Goal: Navigation & Orientation: Find specific page/section

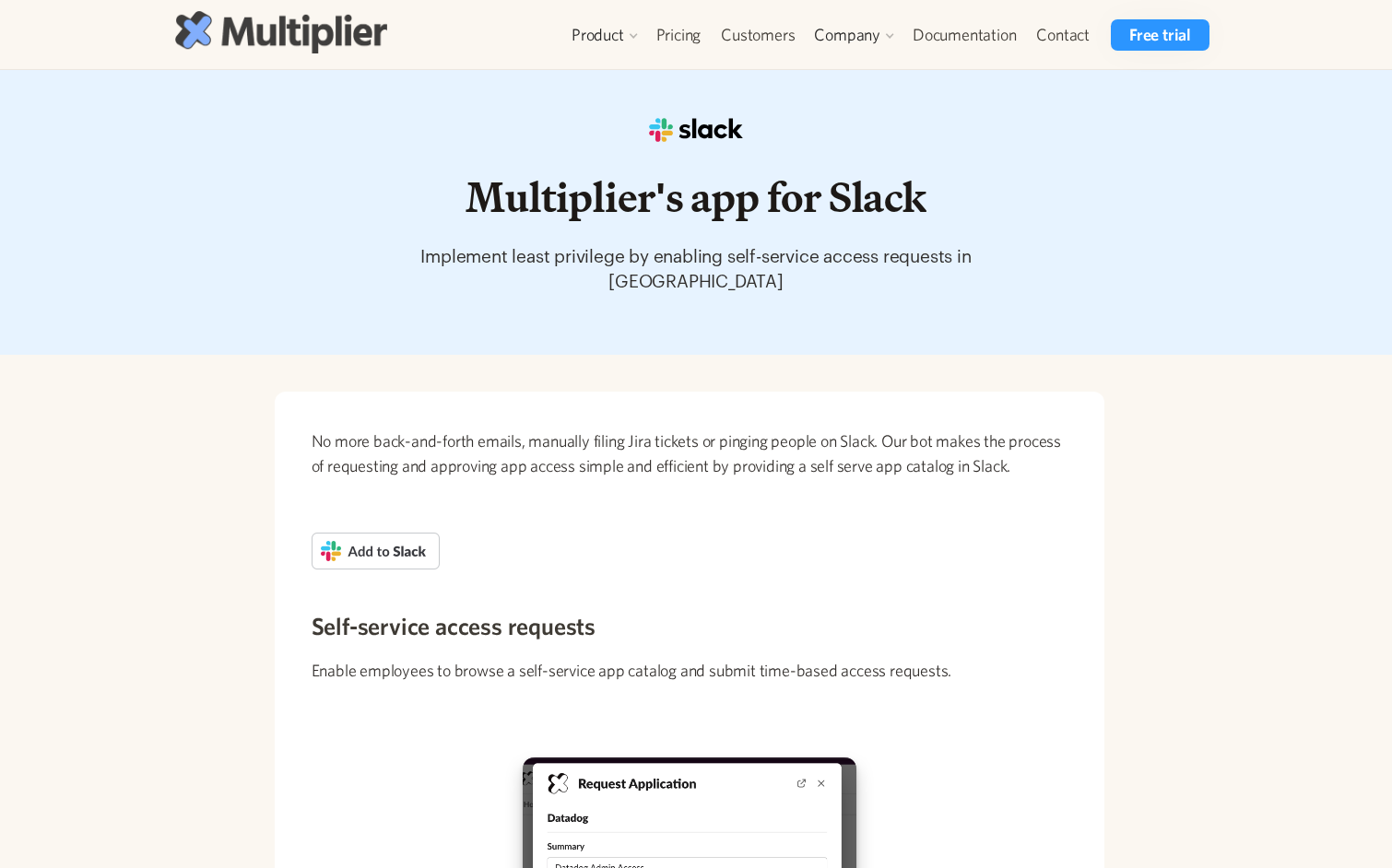
click at [308, 33] on img at bounding box center [281, 31] width 212 height 41
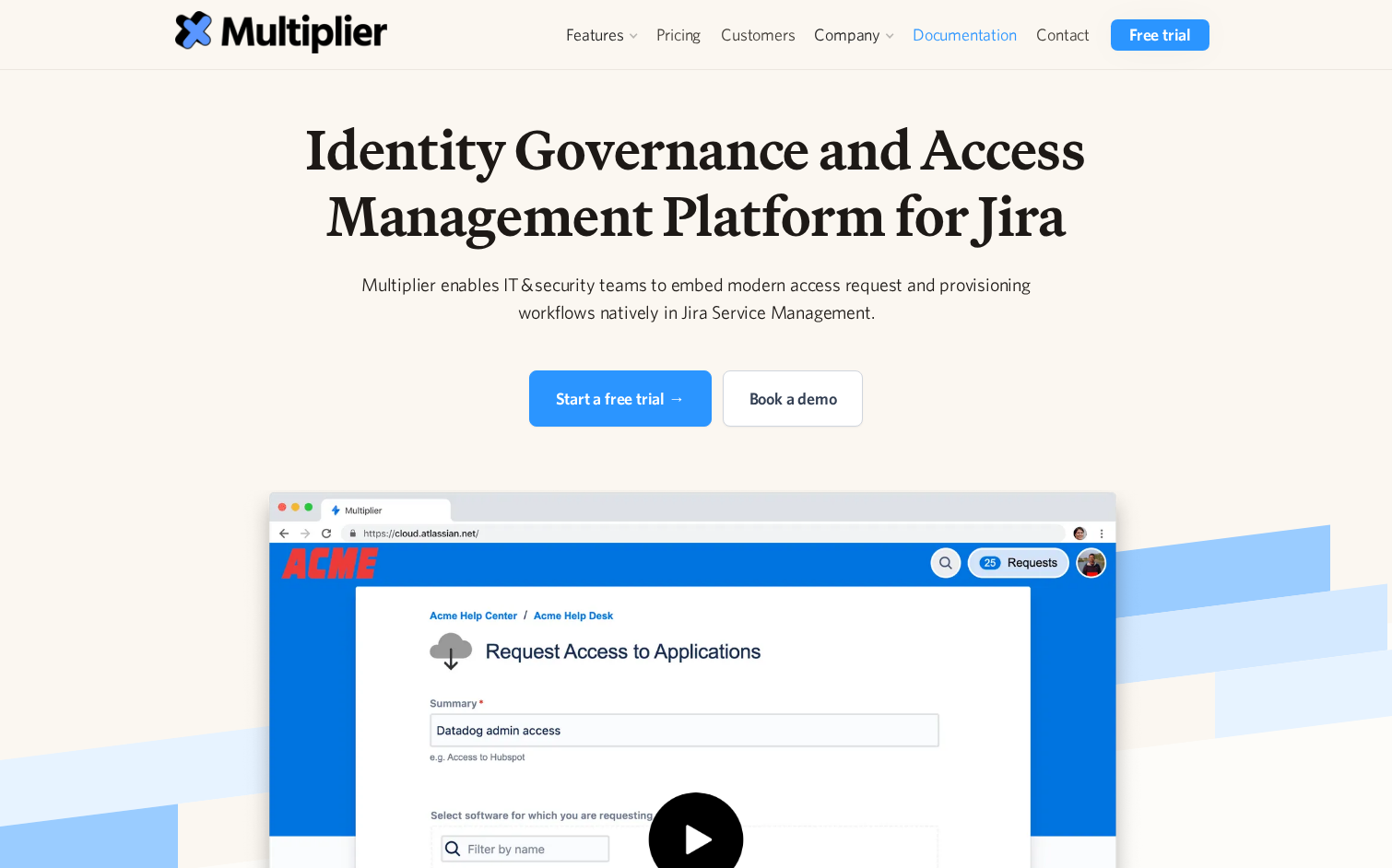
click at [941, 31] on link "Documentation" at bounding box center [964, 35] width 123 height 31
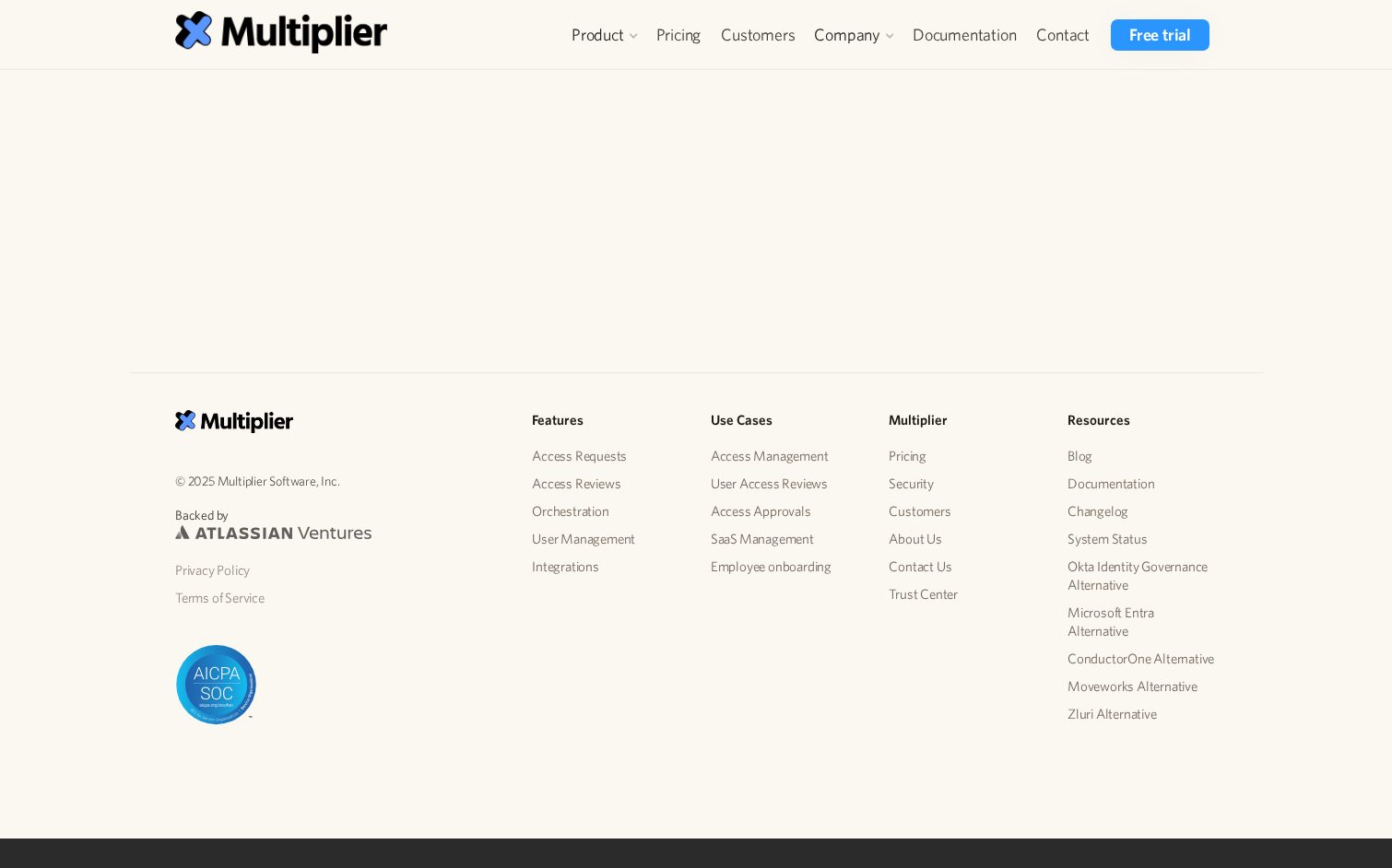
scroll to position [2905, 0]
